Goal: Task Accomplishment & Management: Complete application form

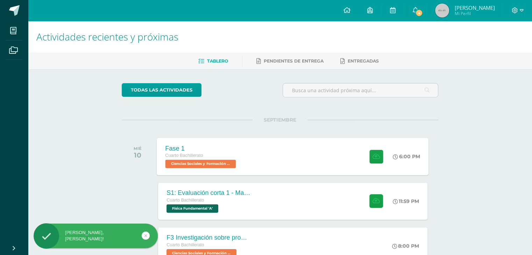
click at [285, 161] on div "Fase 1 Cuarto Bachillerato Ciencias Sociales y Formación Ciudadana 'A' 6:00 PM …" at bounding box center [293, 156] width 272 height 37
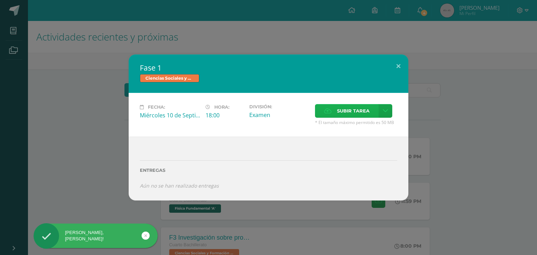
click at [328, 110] on icon at bounding box center [327, 111] width 7 height 5
click at [0, 0] on input "Subir tarea" at bounding box center [0, 0] width 0 height 0
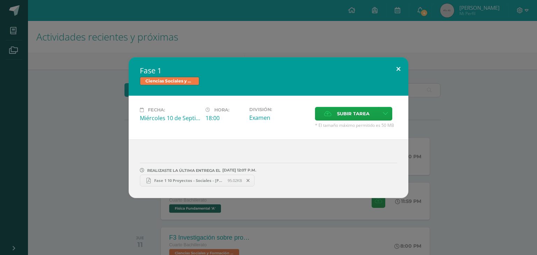
click at [398, 67] on button at bounding box center [398, 69] width 20 height 24
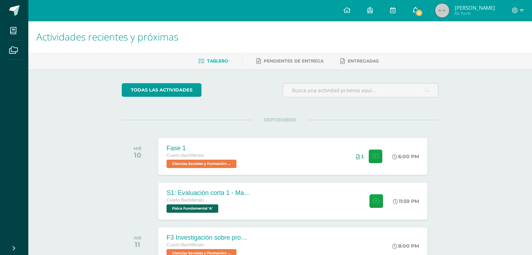
click at [426, 17] on link "4" at bounding box center [415, 10] width 22 height 21
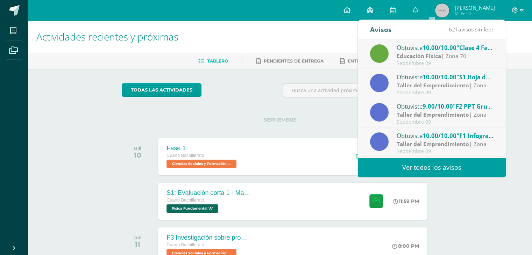
scroll to position [35, 0]
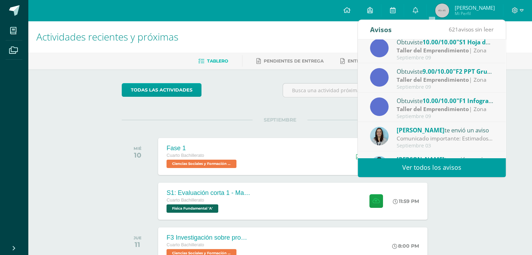
click at [453, 81] on strong "Taller del Emprendimiento" at bounding box center [432, 80] width 72 height 8
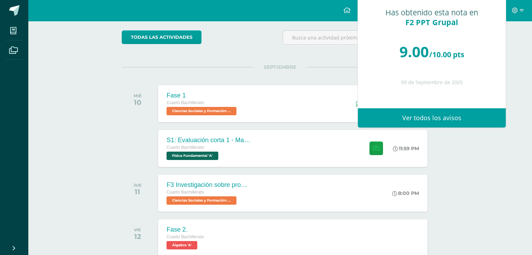
scroll to position [105, 0]
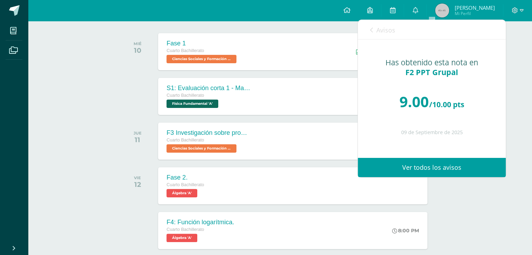
click at [452, 167] on link "Ver todos los avisos" at bounding box center [432, 167] width 148 height 19
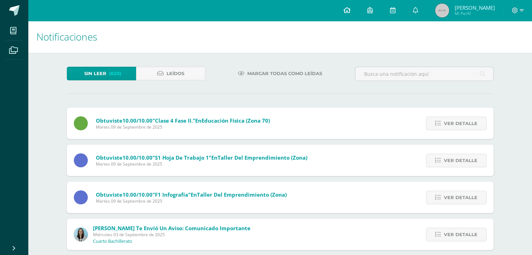
click at [358, 14] on link at bounding box center [347, 10] width 24 height 21
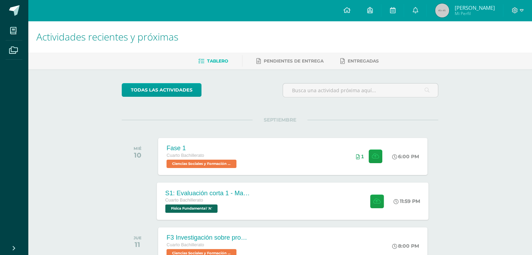
click at [309, 197] on div "S1: Evaluación corta 1 - Magnesitmo y principios básicos. Cuarto Bachillerato F…" at bounding box center [293, 200] width 272 height 37
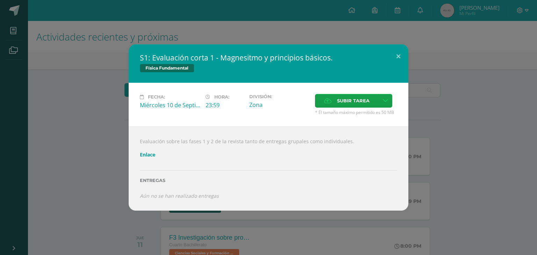
click at [143, 153] on link "Enlace" at bounding box center [147, 154] width 15 height 7
click at [401, 58] on button at bounding box center [398, 56] width 20 height 24
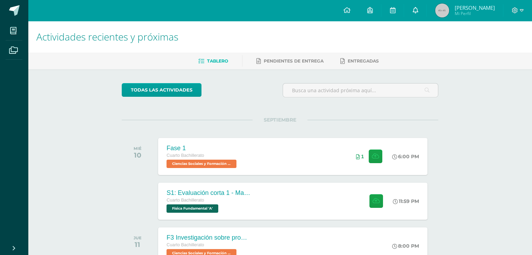
click at [426, 16] on link at bounding box center [415, 10] width 22 height 21
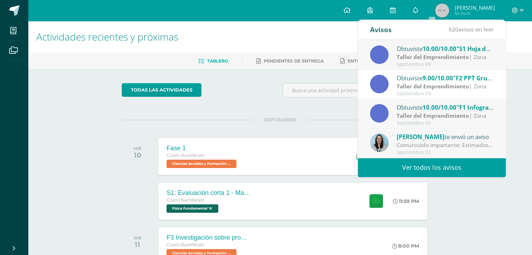
scroll to position [70, 0]
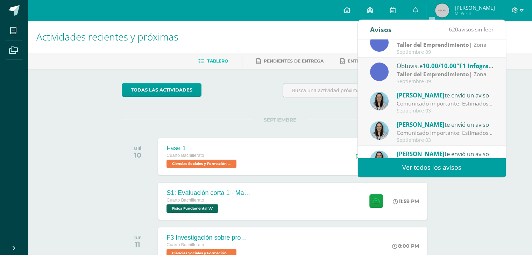
click at [245, 112] on div "todas las Actividades No tienes actividades Échale un vistazo a los demás perío…" at bounding box center [280, 256] width 344 height 374
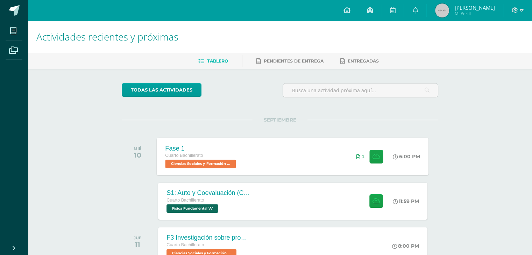
click at [292, 158] on div "Fase 1 Cuarto Bachillerato Ciencias Sociales y Formación Ciudadana 'A' 6:00 PM …" at bounding box center [293, 156] width 272 height 37
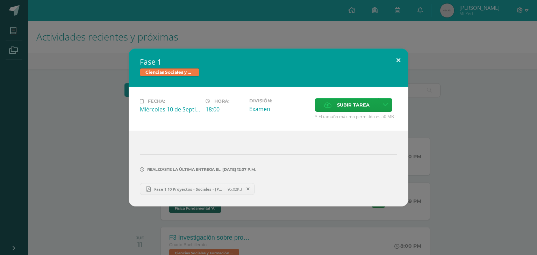
click at [395, 57] on button at bounding box center [398, 61] width 20 height 24
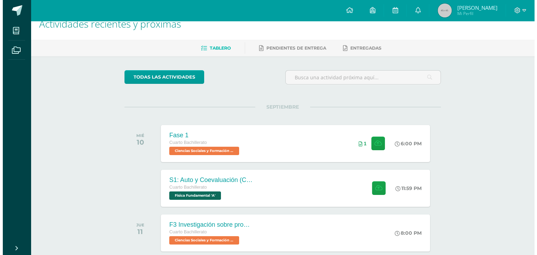
scroll to position [35, 0]
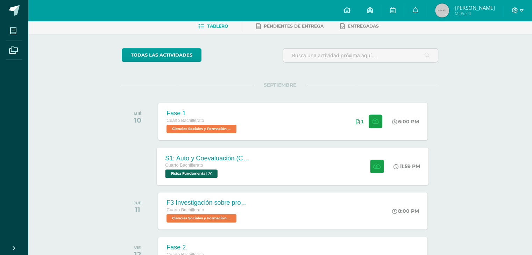
click at [331, 170] on div "S1: Auto y Coevaluación (Conceptos básicos) Cuarto Bachillerato Física Fundamen…" at bounding box center [293, 166] width 272 height 37
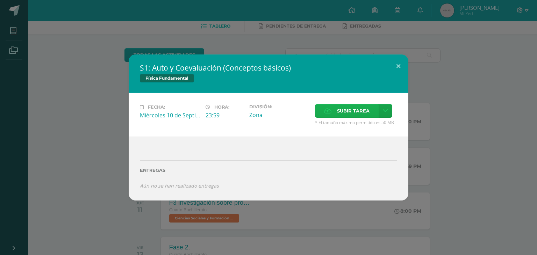
click at [340, 110] on span "Subir tarea" at bounding box center [353, 111] width 33 height 13
click at [0, 0] on input "Subir tarea" at bounding box center [0, 0] width 0 height 0
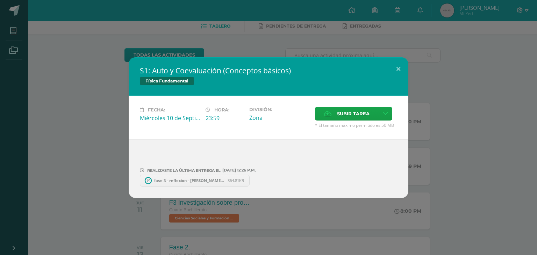
click at [174, 182] on span "fase 3 - reflexion - jose vega - fifu.pdf" at bounding box center [189, 180] width 77 height 5
click at [401, 60] on button at bounding box center [398, 69] width 20 height 24
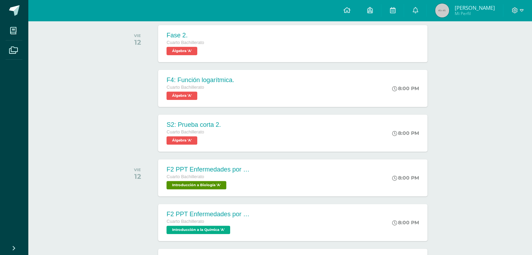
scroll to position [456, 0]
